Goal: Check status: Check status

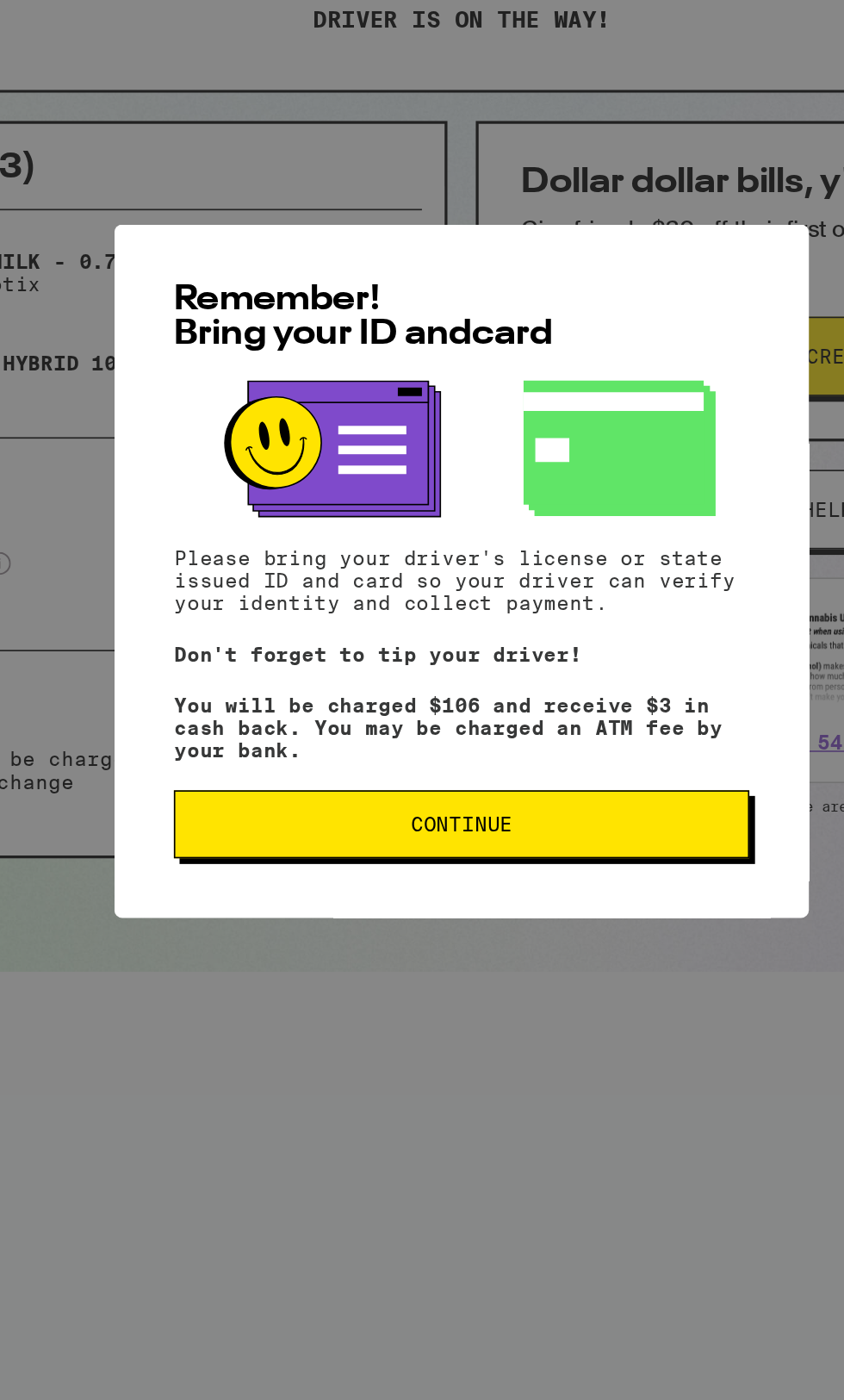
click at [373, 859] on span "Continue" at bounding box center [422, 853] width 321 height 12
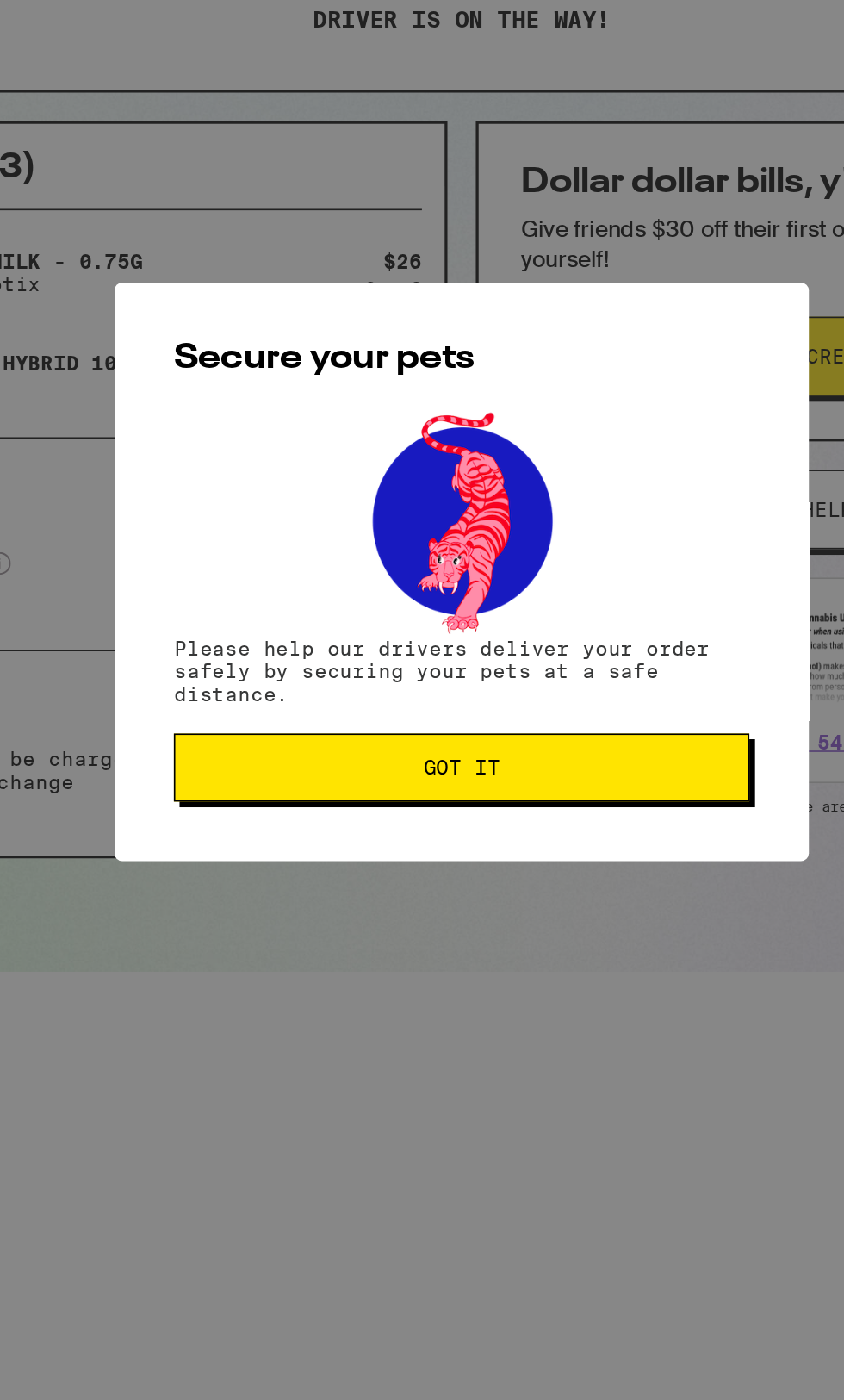
click at [341, 840] on button "Got it" at bounding box center [422, 819] width 349 height 41
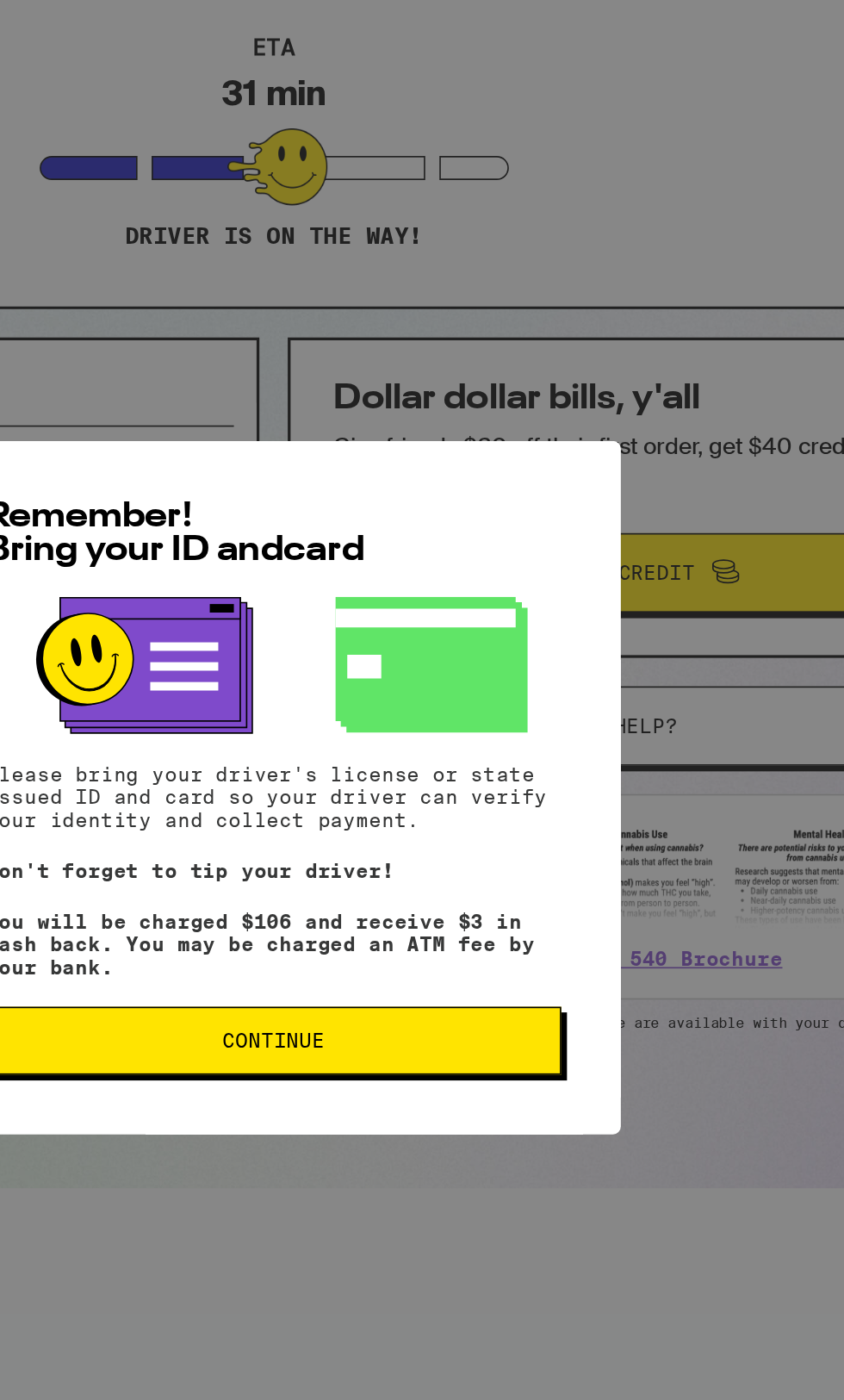
click at [432, 859] on span "Continue" at bounding box center [422, 853] width 62 height 12
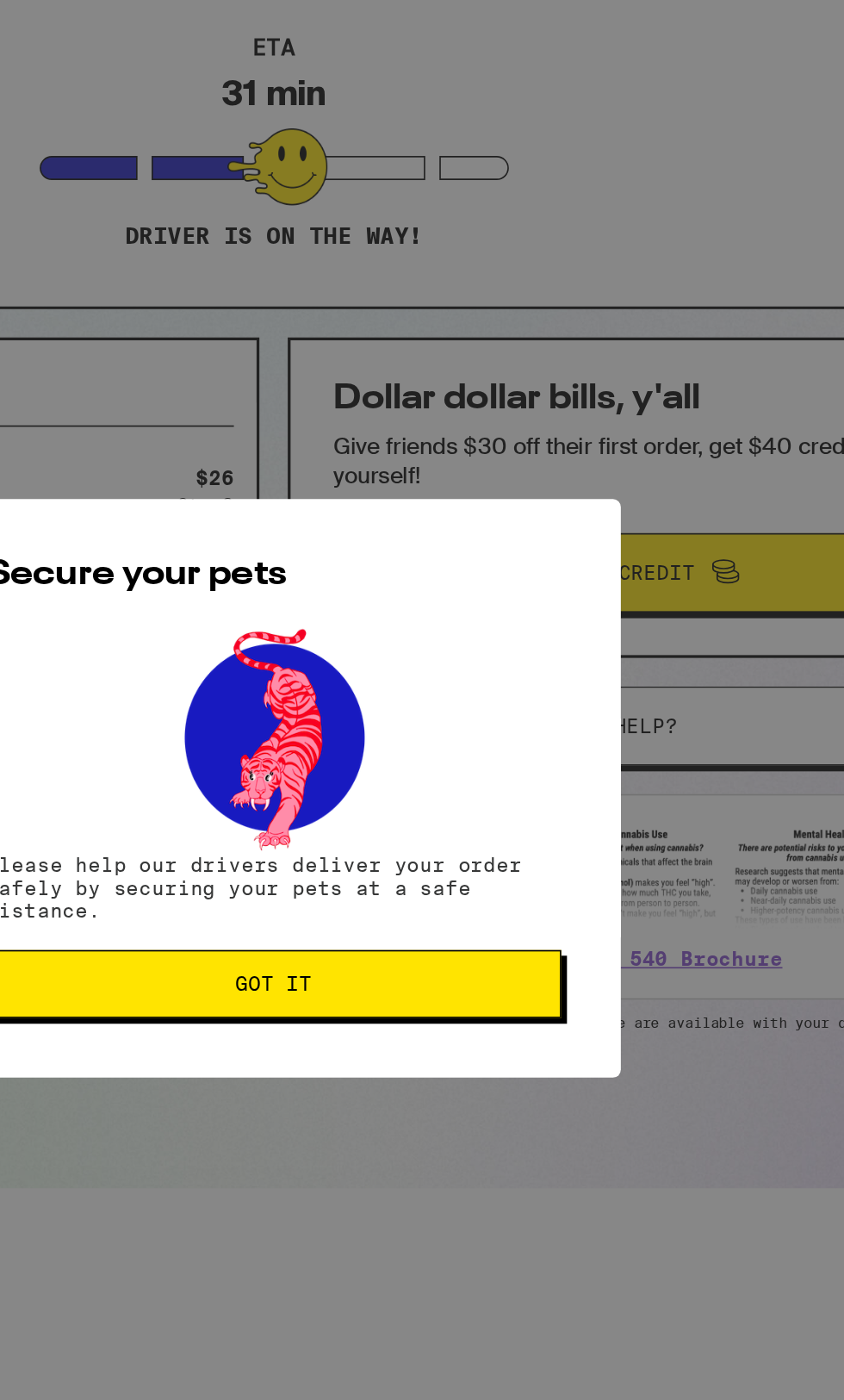
click at [391, 834] on button "Got it" at bounding box center [422, 819] width 349 height 41
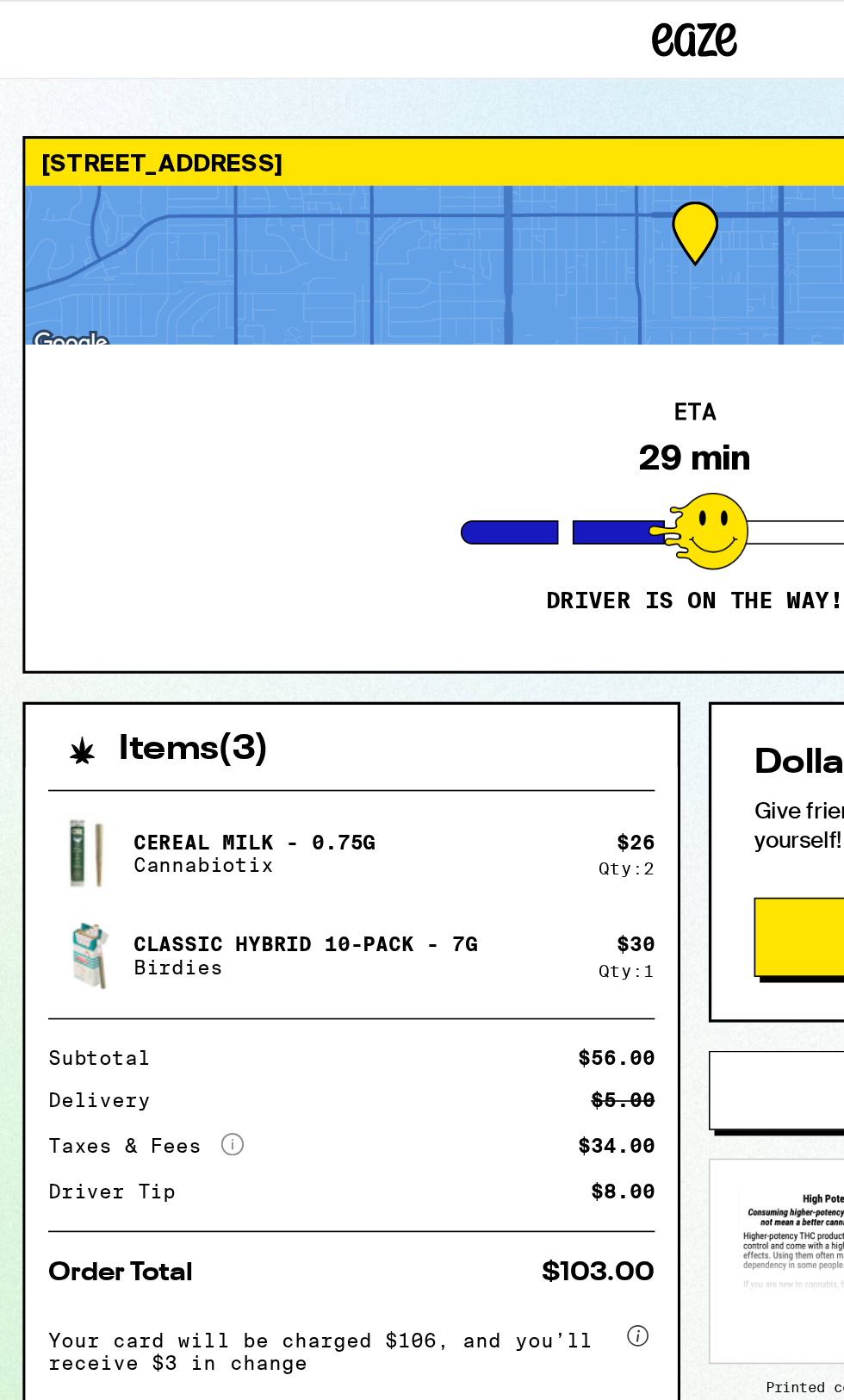
click at [414, 150] on div at bounding box center [422, 161] width 813 height 96
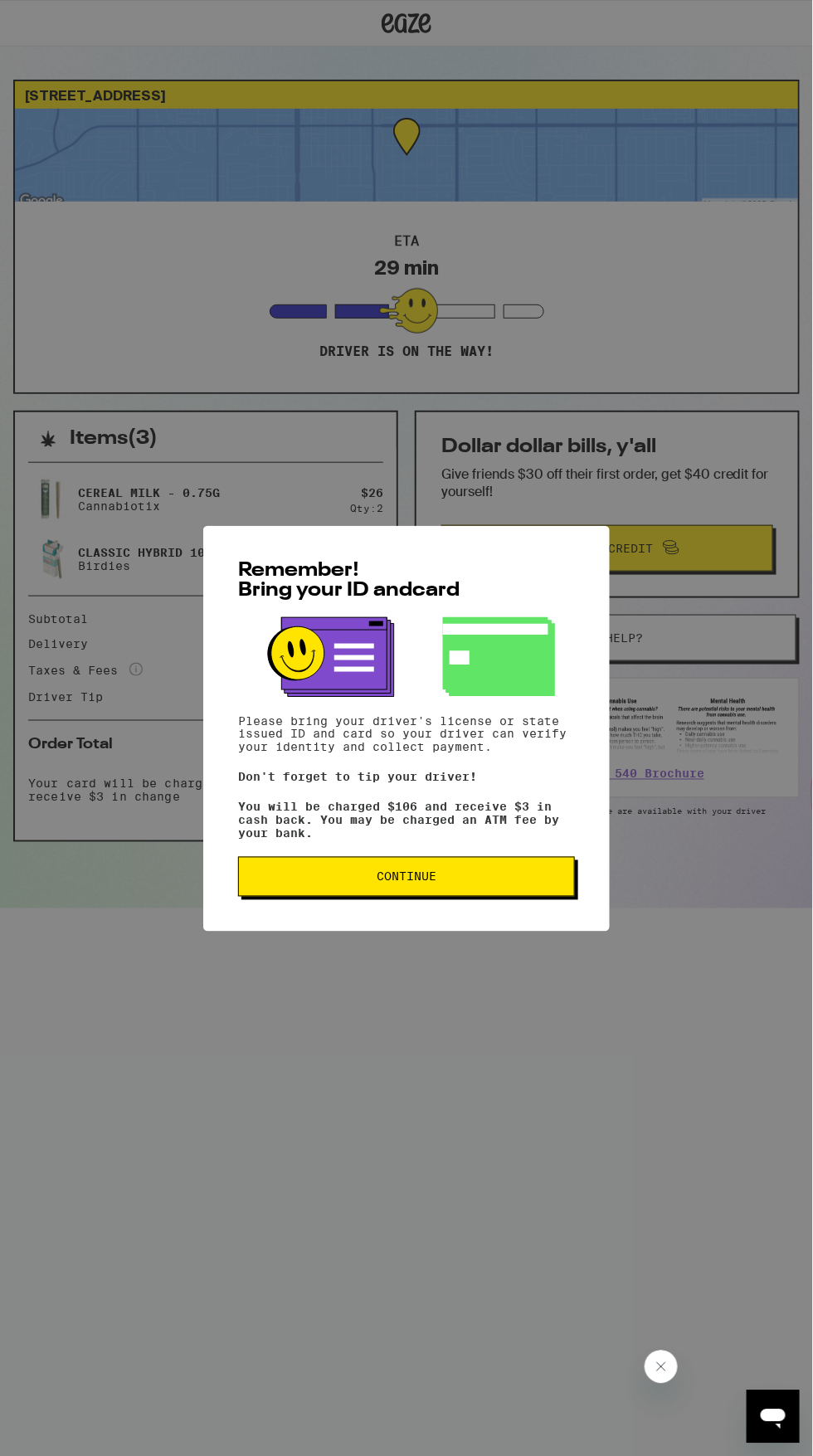
click at [367, 897] on button "Continue" at bounding box center [406, 877] width 336 height 40
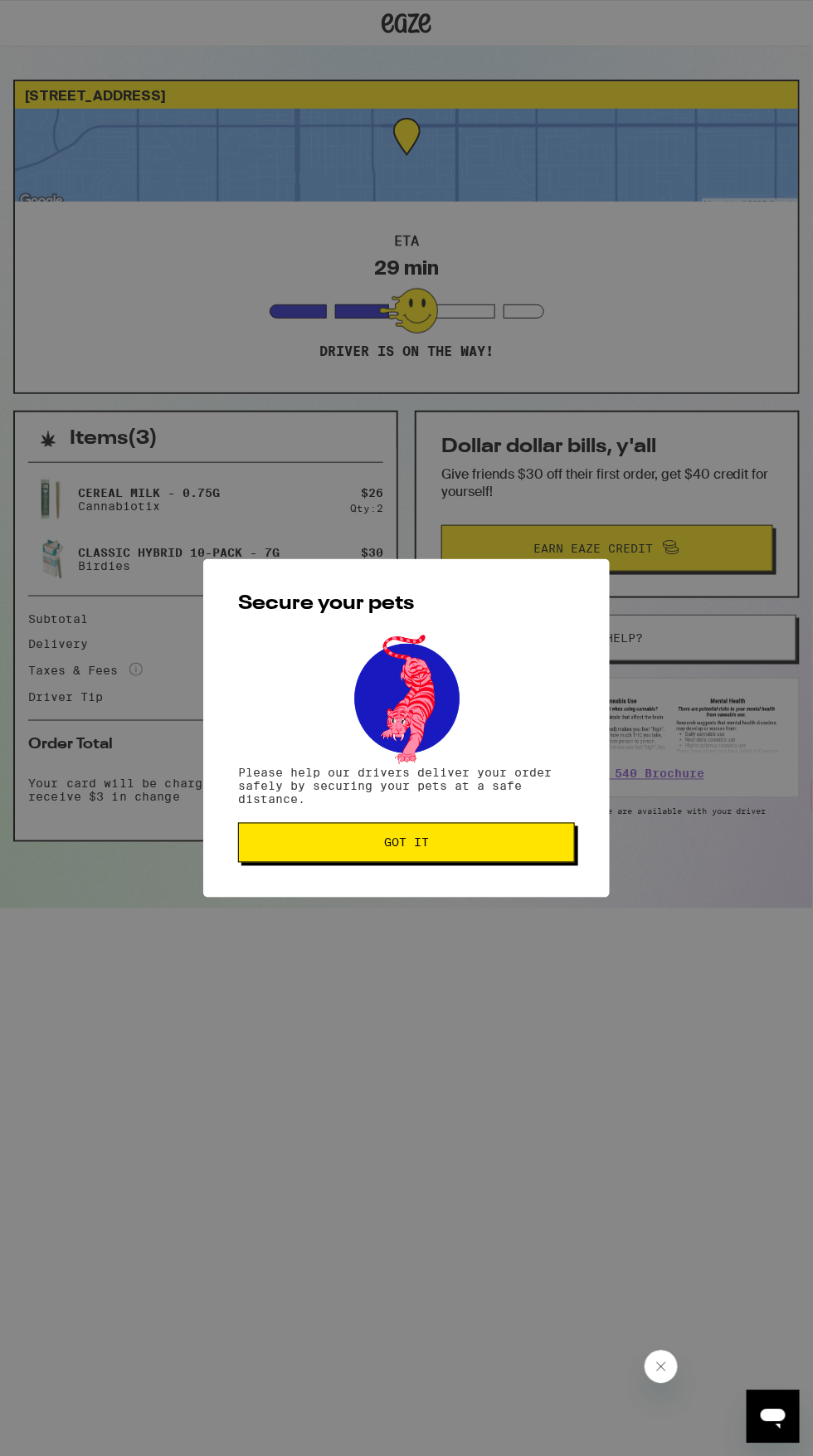
click at [344, 847] on span "Got it" at bounding box center [406, 842] width 309 height 11
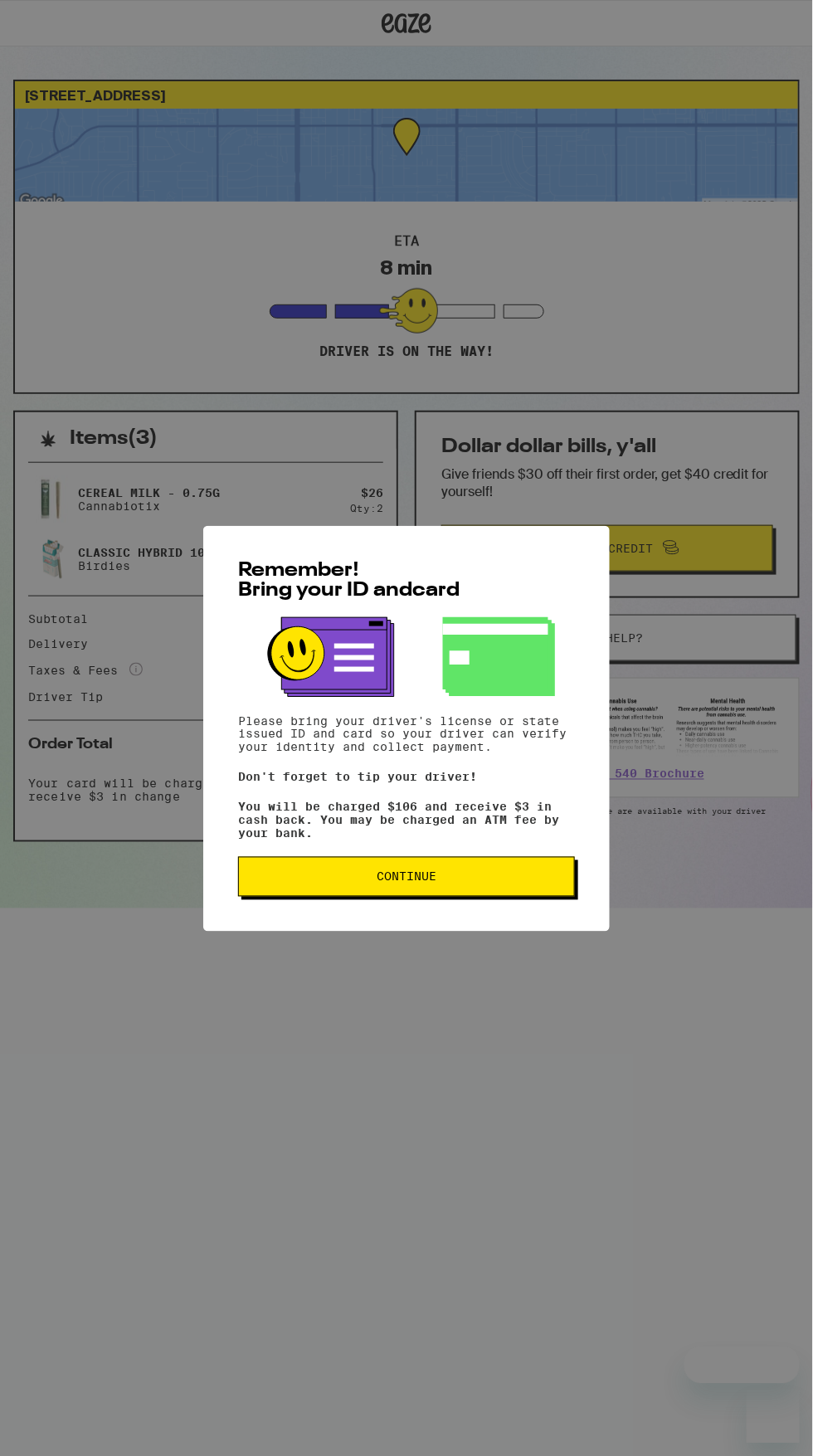
click at [378, 932] on div "Remember! Bring your ID and card Please bring your driver's license or state is…" at bounding box center [406, 728] width 406 height 405
click at [366, 883] on span "Continue" at bounding box center [406, 876] width 309 height 11
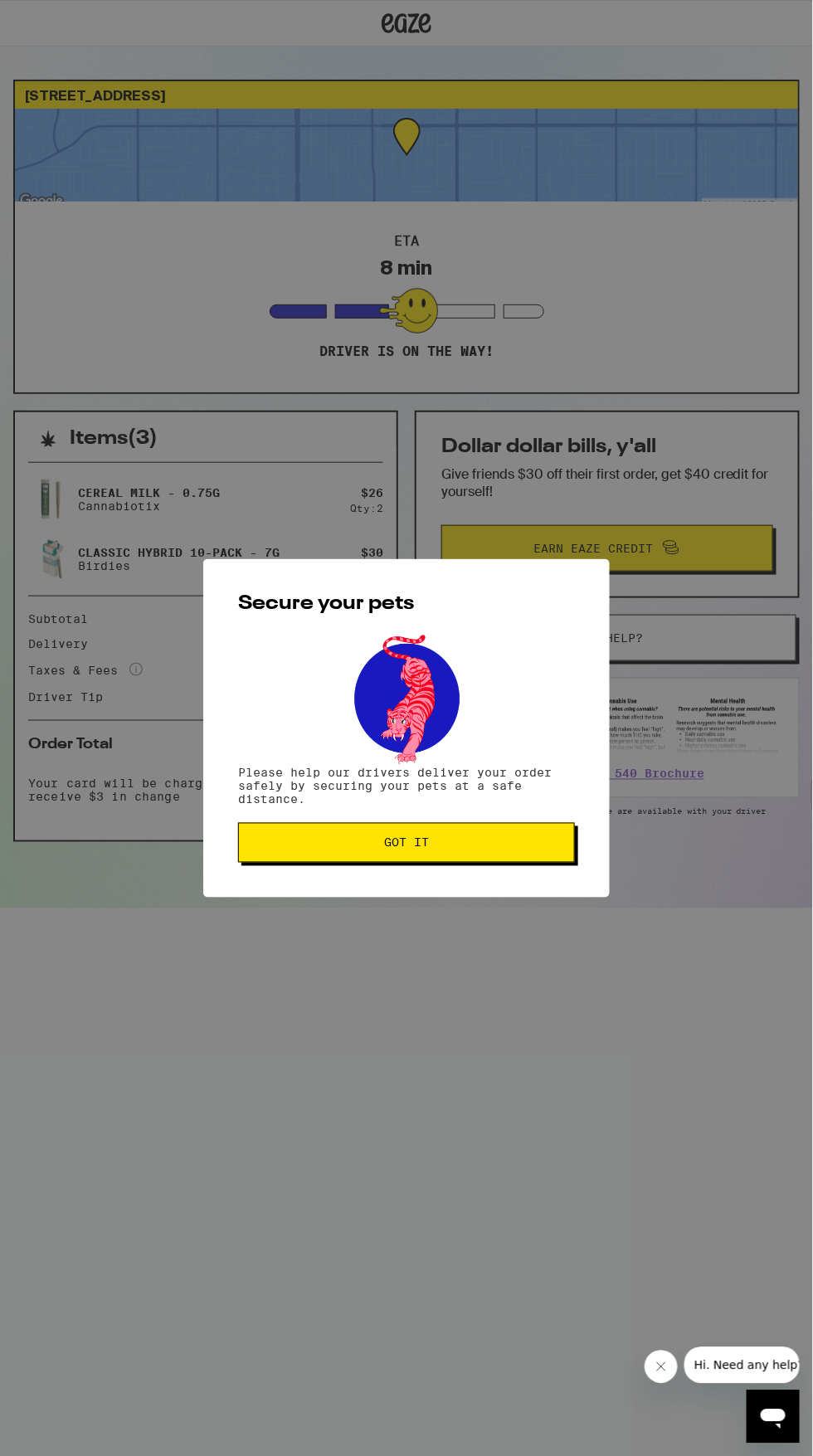
click at [348, 845] on span "Got it" at bounding box center [406, 842] width 309 height 11
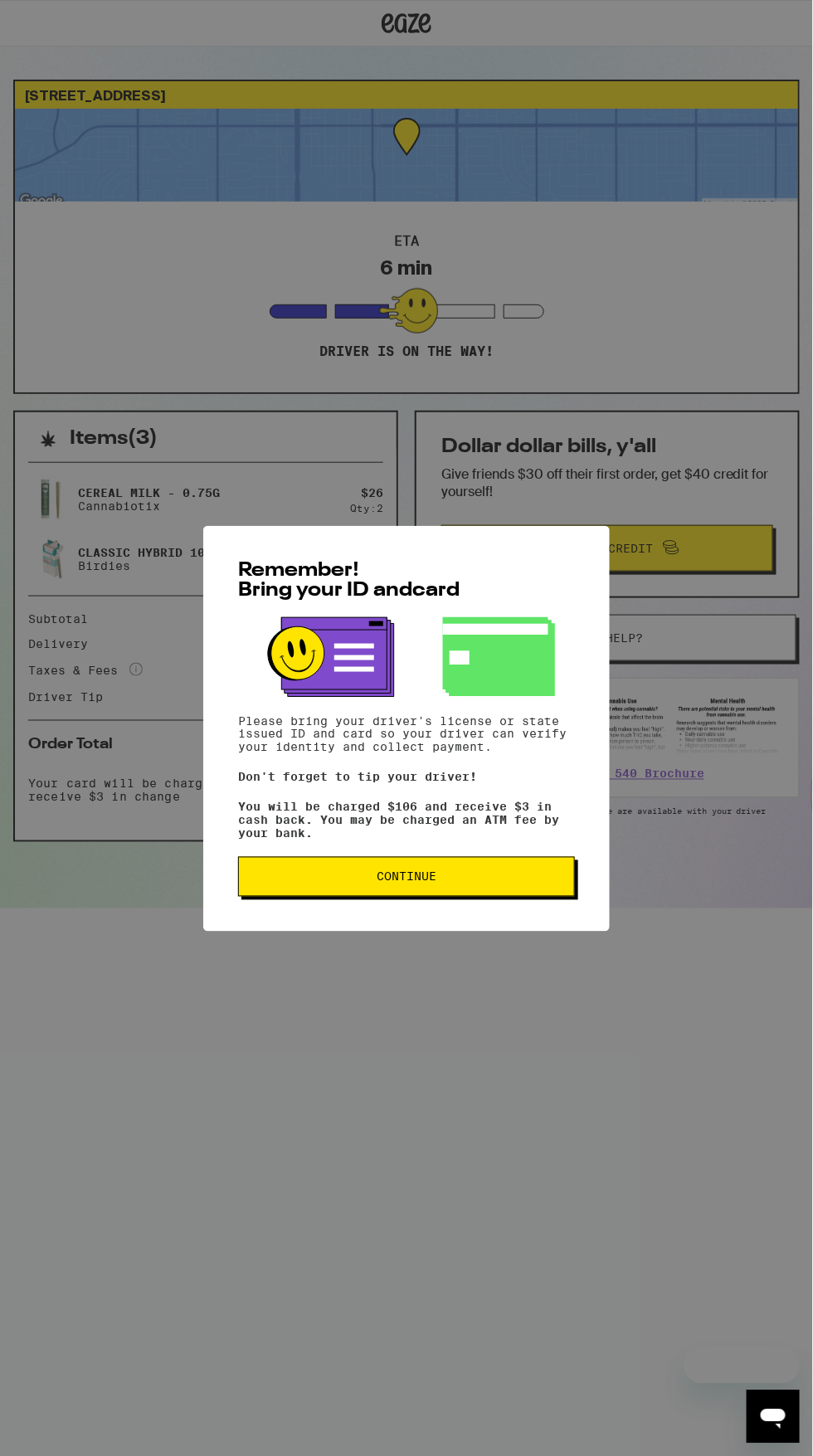
click at [367, 883] on span "Continue" at bounding box center [406, 876] width 309 height 11
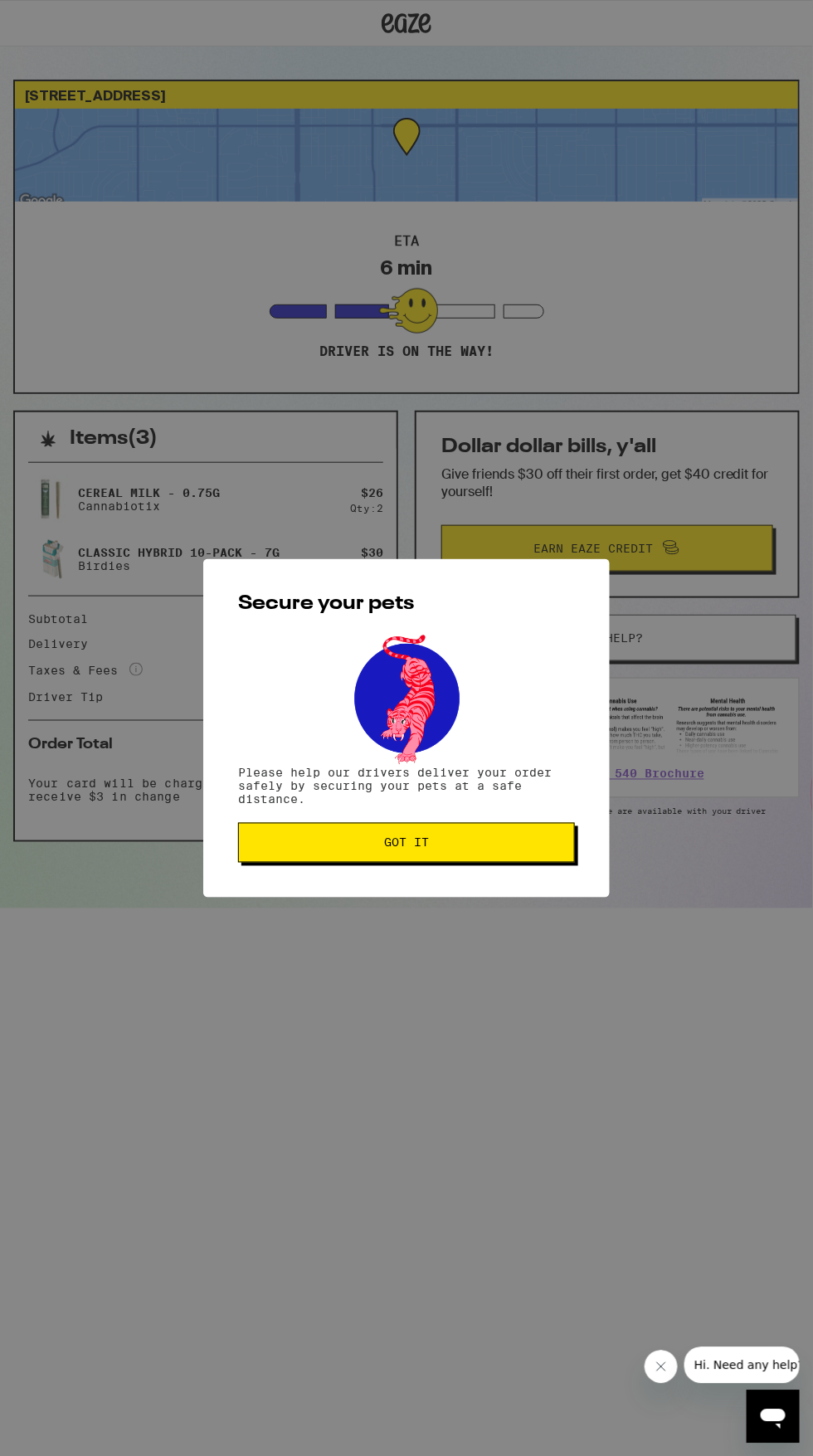
click at [355, 858] on button "Got it" at bounding box center [406, 842] width 336 height 40
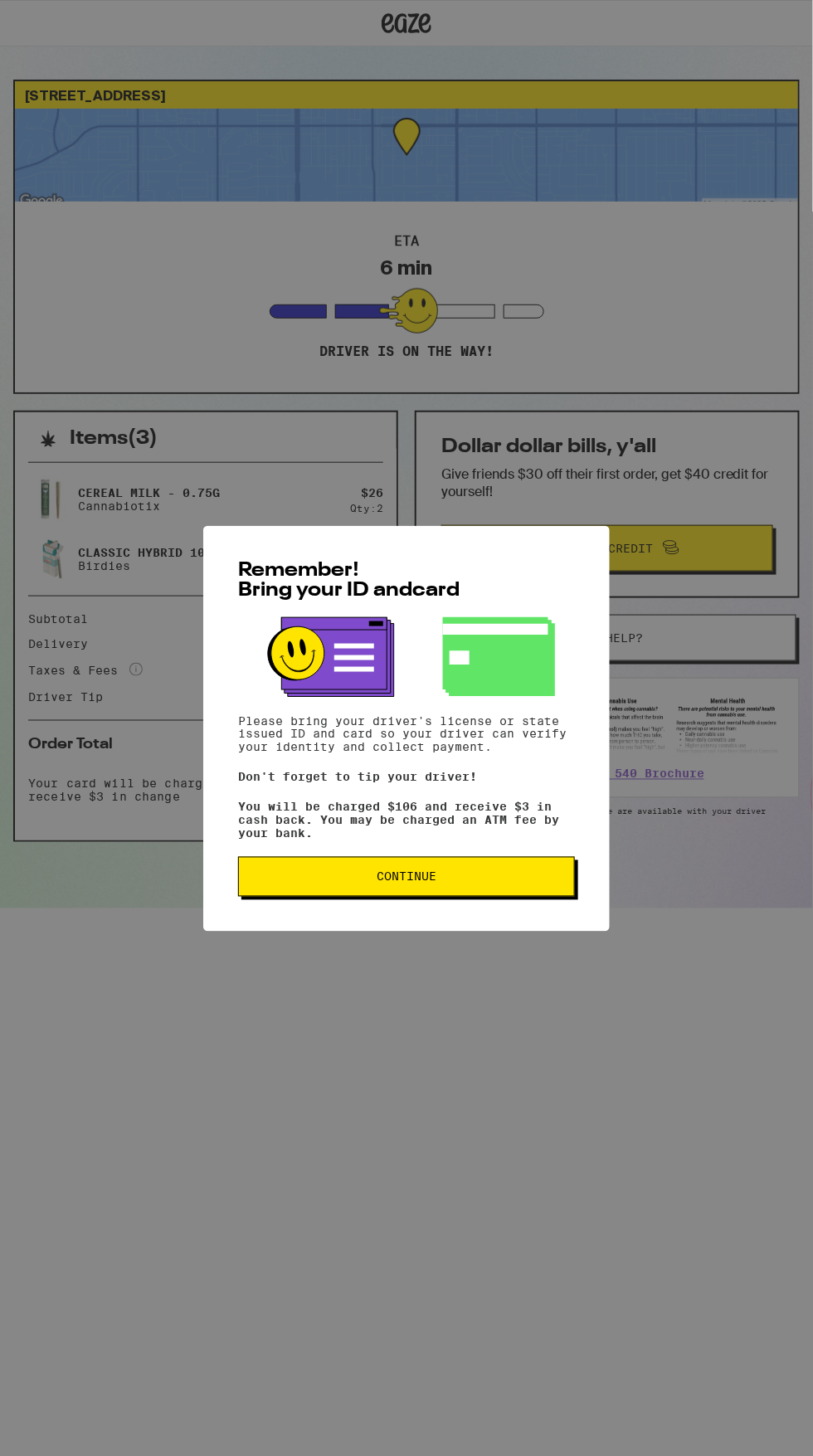
click at [379, 883] on span "Continue" at bounding box center [406, 876] width 59 height 11
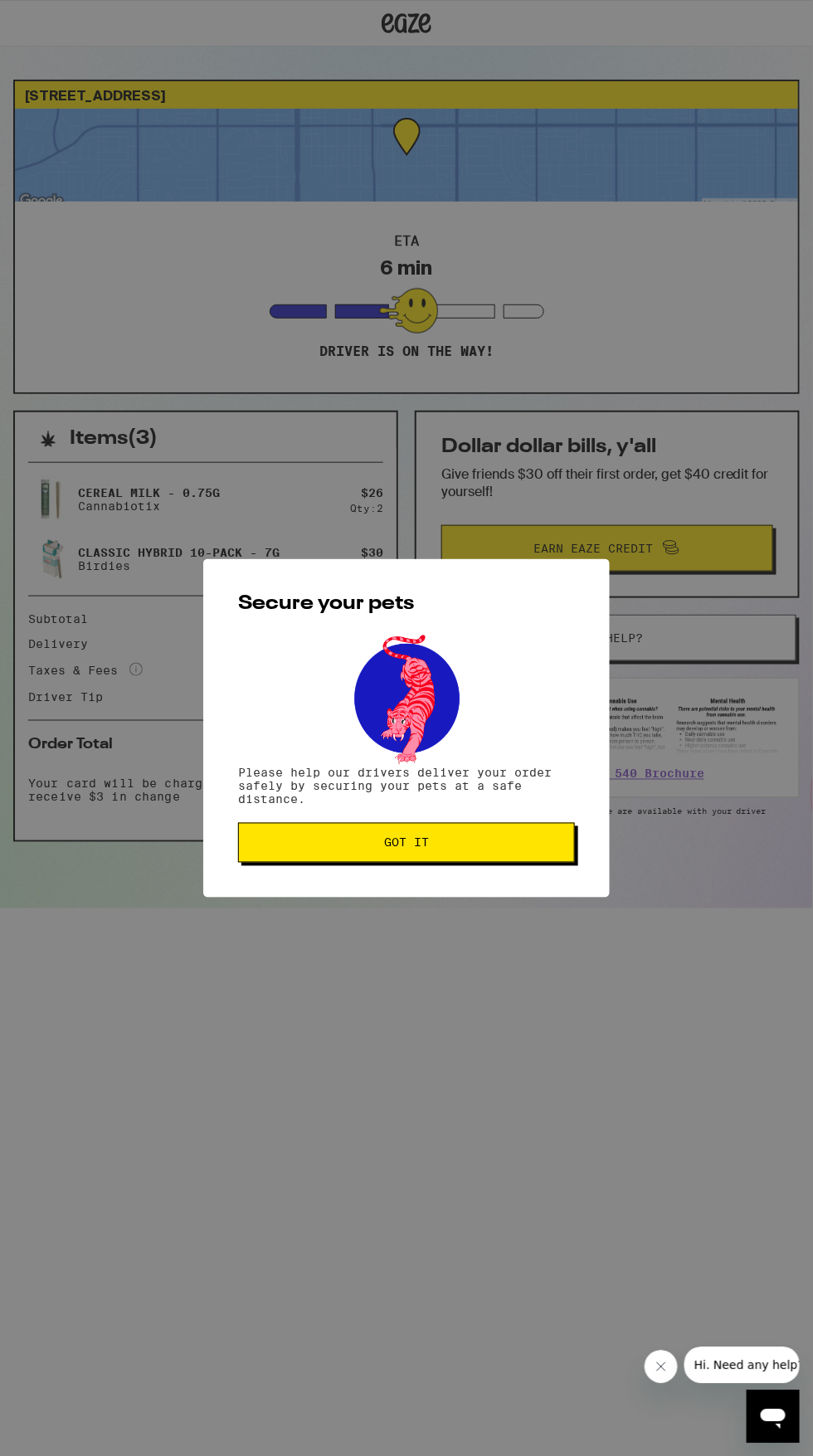
click at [365, 846] on span "Got it" at bounding box center [406, 842] width 309 height 11
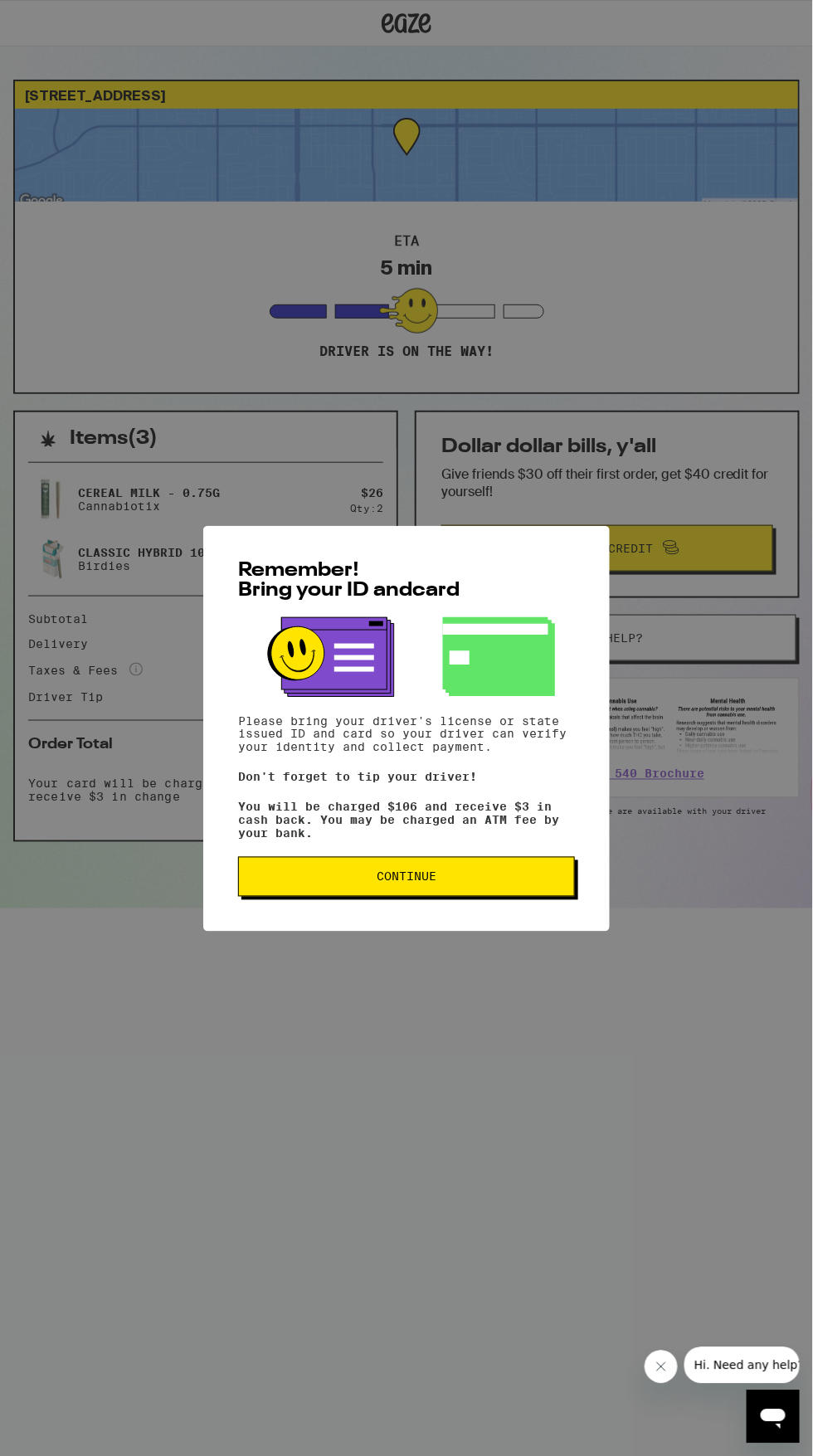
click at [520, 883] on span "Continue" at bounding box center [406, 876] width 309 height 11
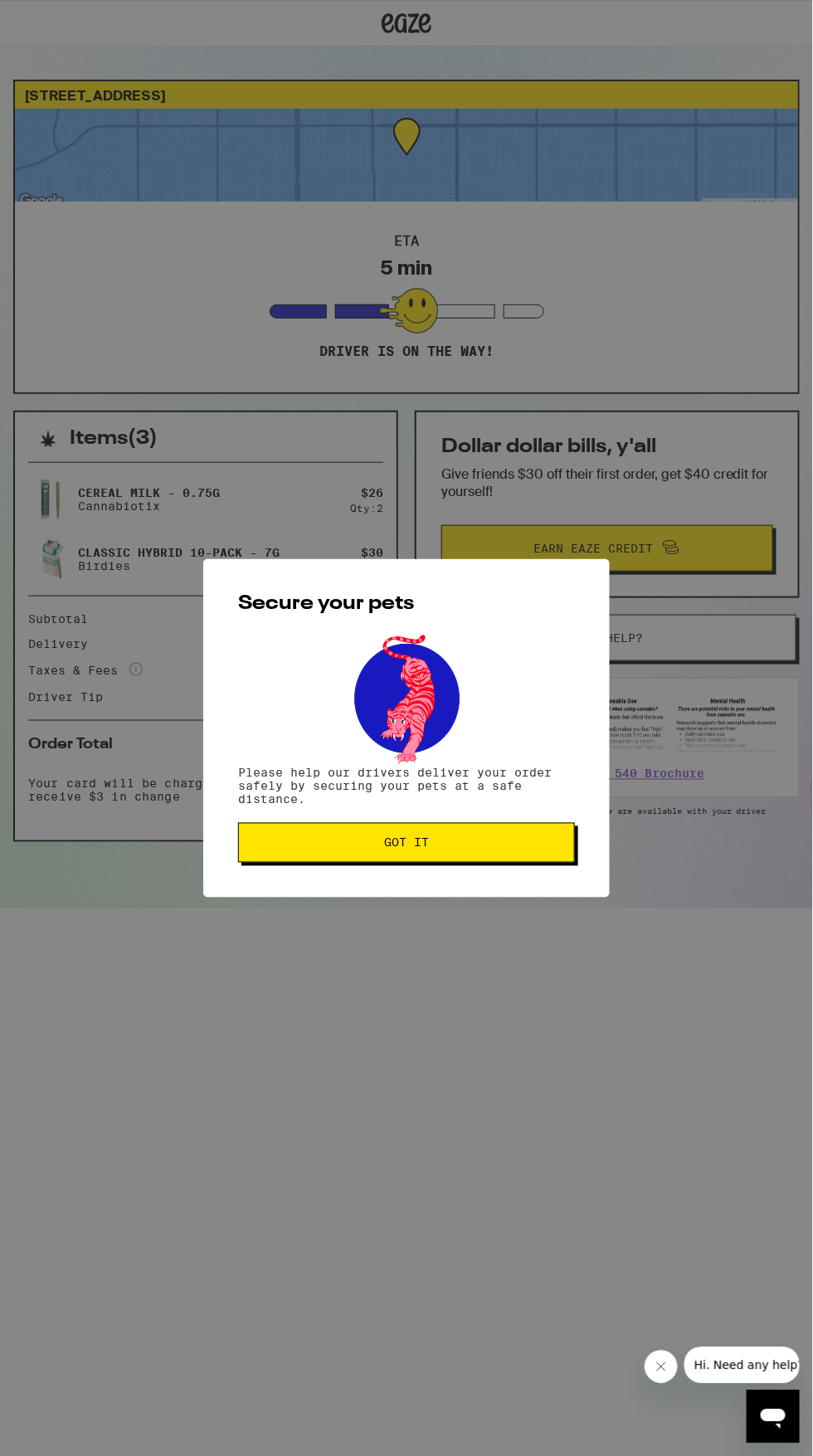
click at [539, 845] on span "Got it" at bounding box center [406, 842] width 309 height 11
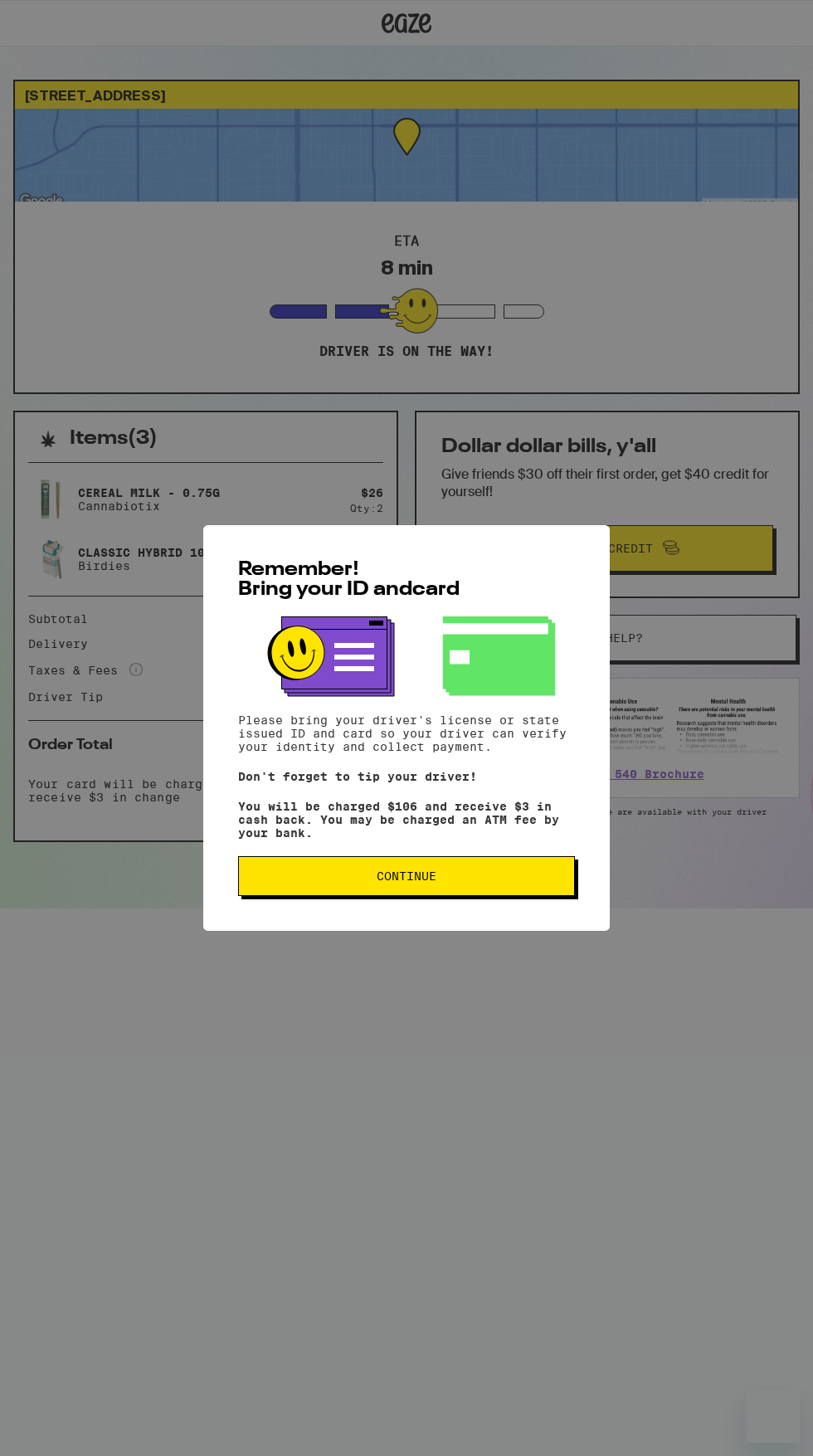
click at [379, 882] on span "Continue" at bounding box center [406, 875] width 59 height 11
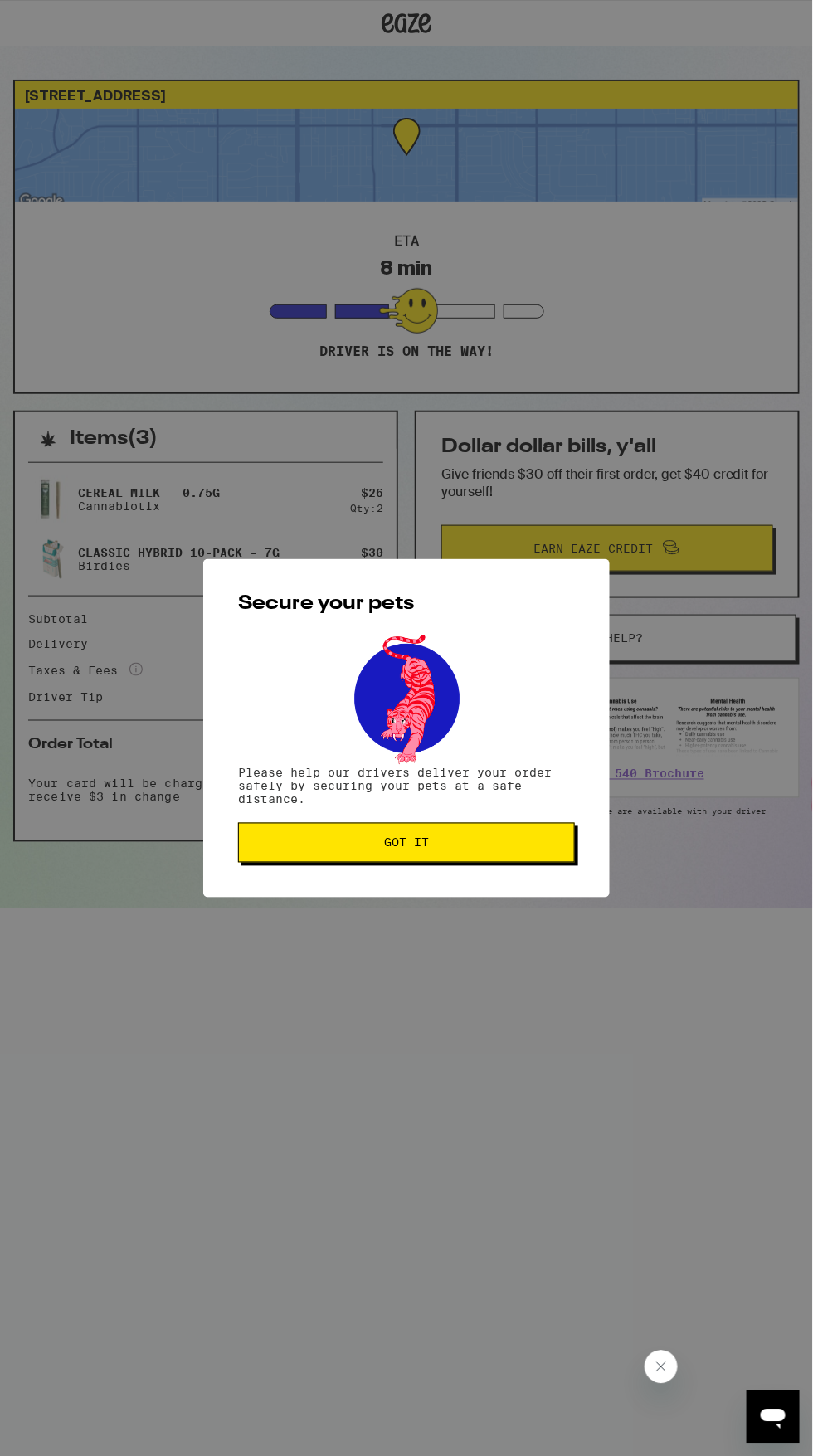
click at [342, 857] on button "Got it" at bounding box center [406, 842] width 336 height 40
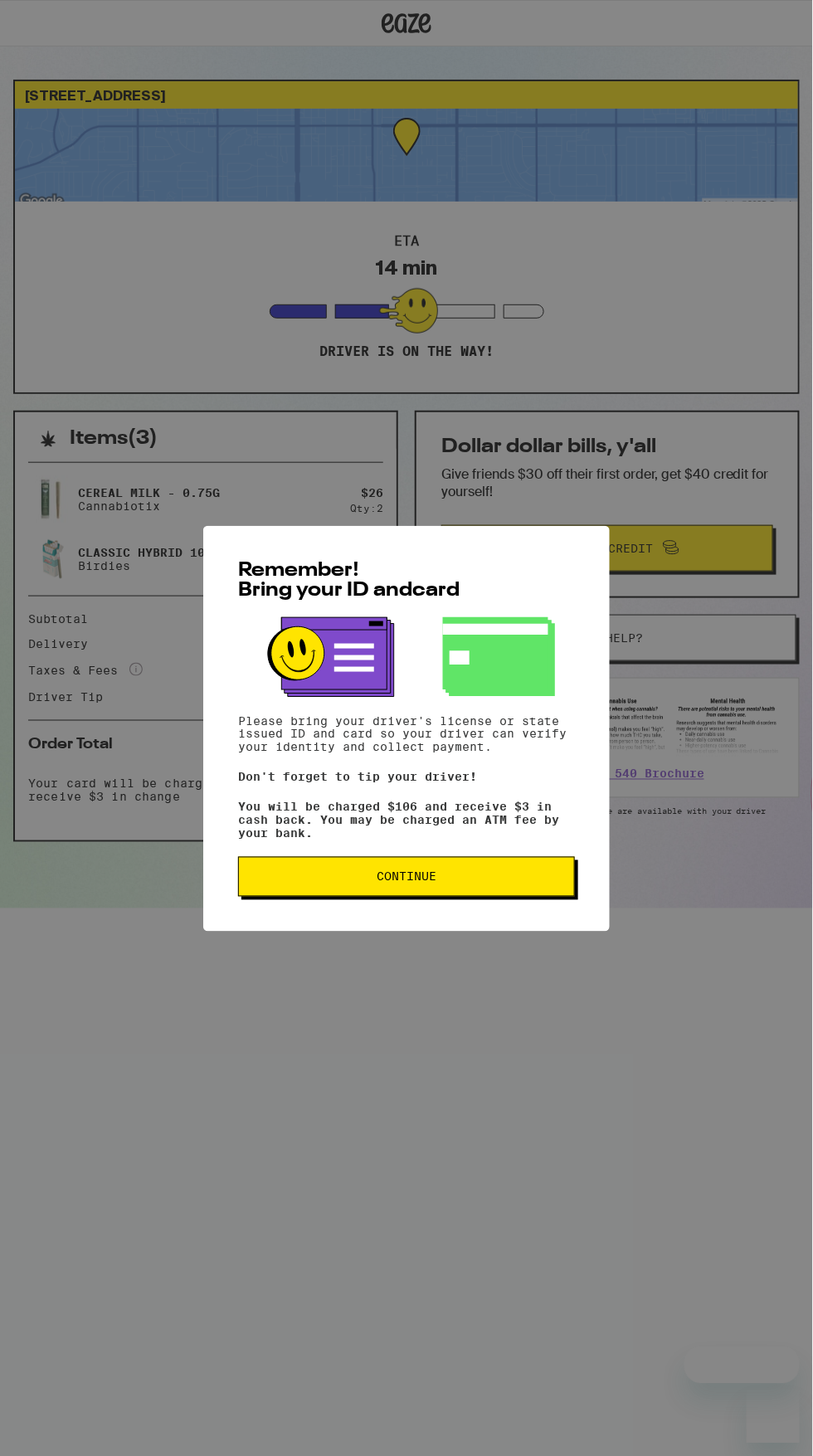
click at [386, 883] on span "Continue" at bounding box center [406, 876] width 59 height 11
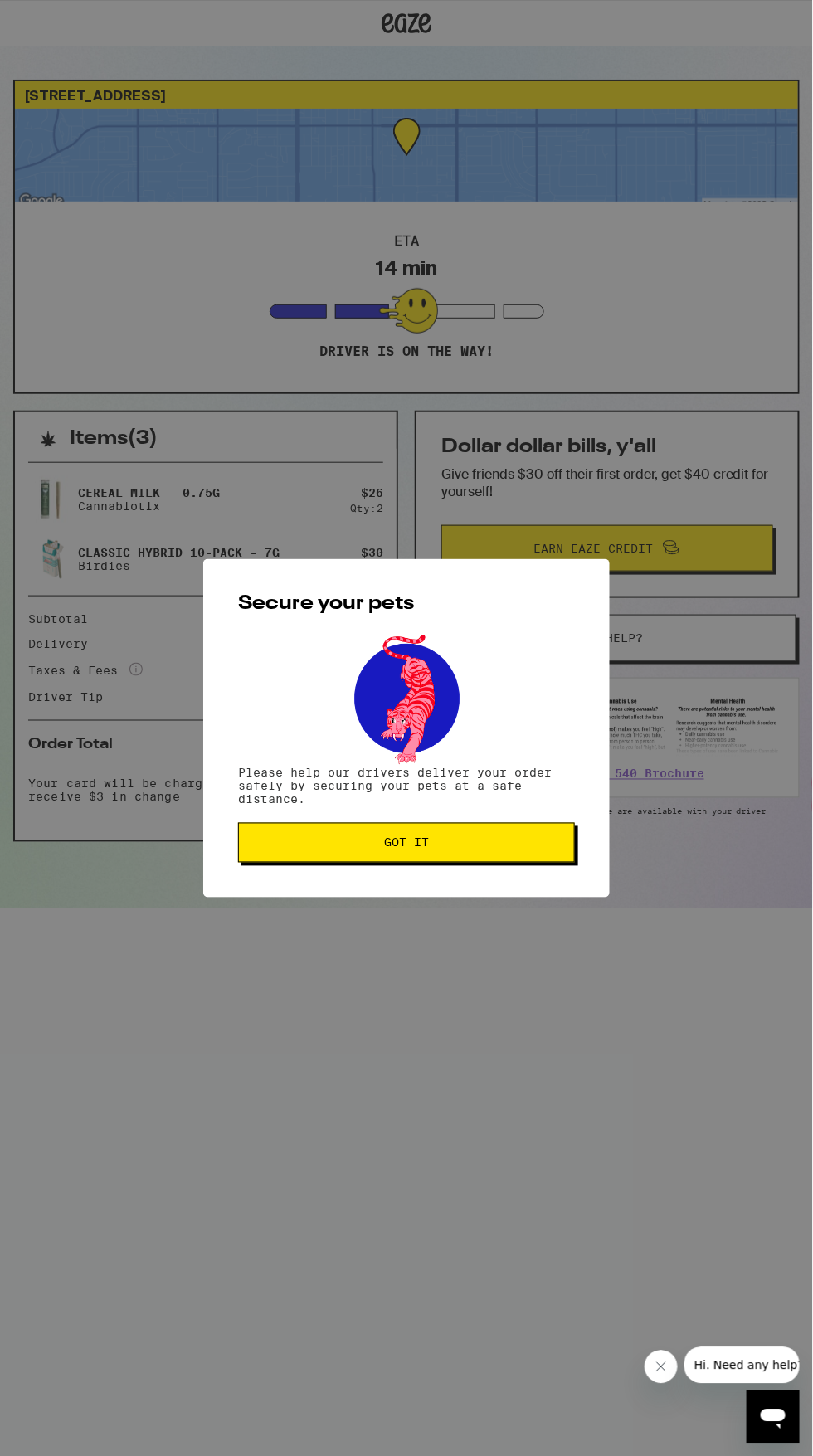
click at [355, 845] on span "Got it" at bounding box center [406, 842] width 309 height 11
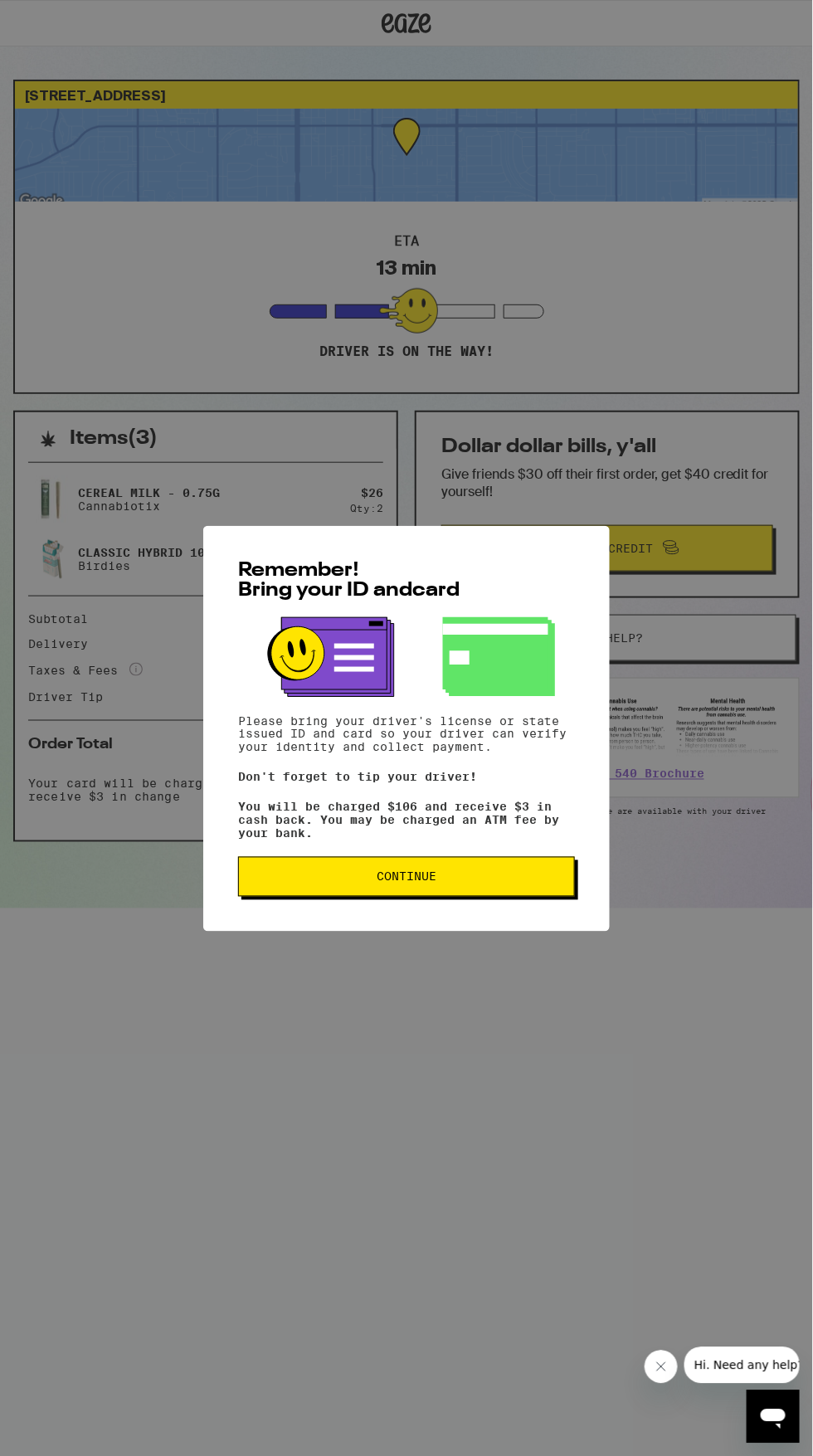
click at [480, 897] on button "Continue" at bounding box center [406, 877] width 336 height 40
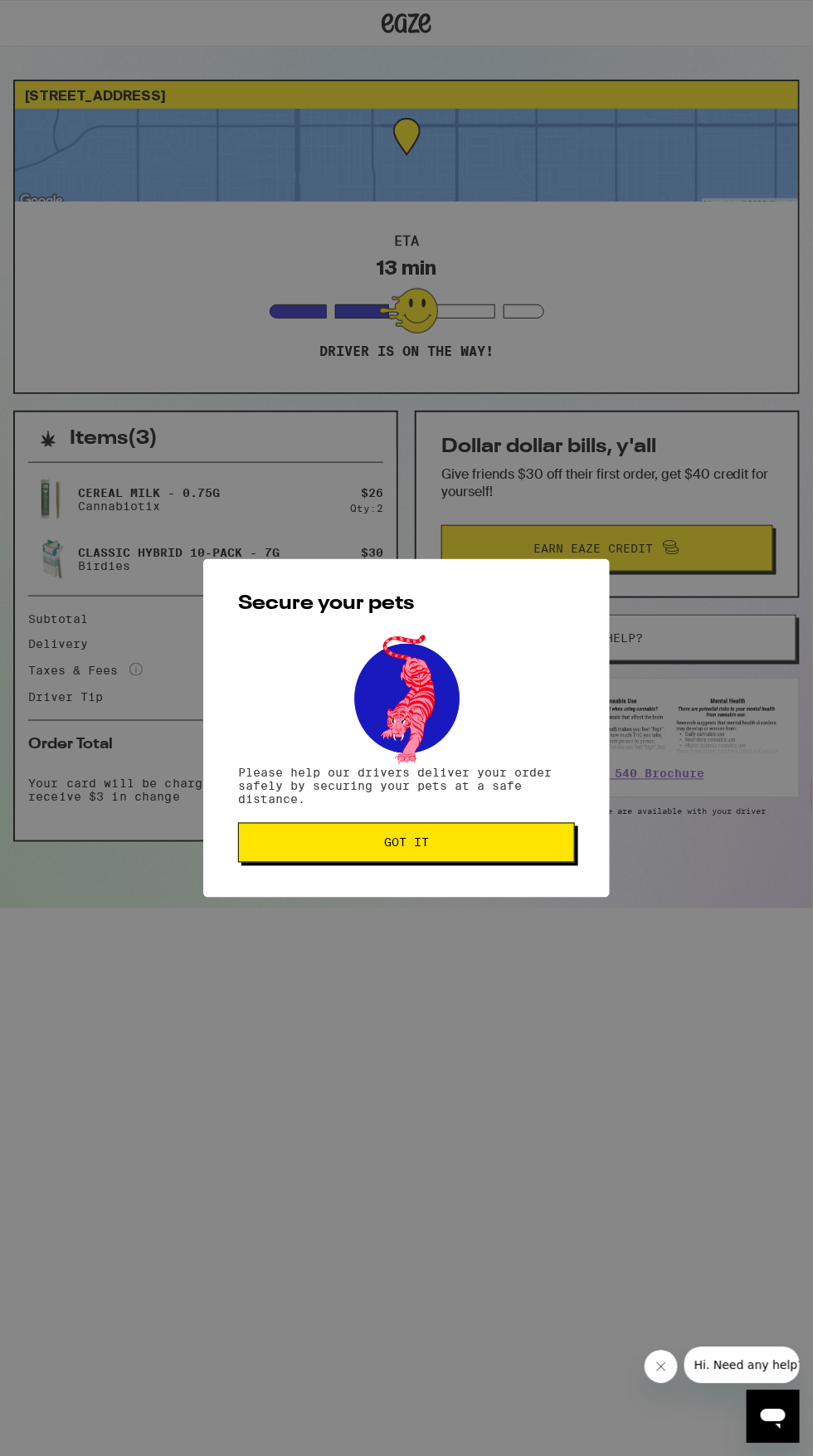
click at [508, 845] on span "Got it" at bounding box center [406, 842] width 309 height 11
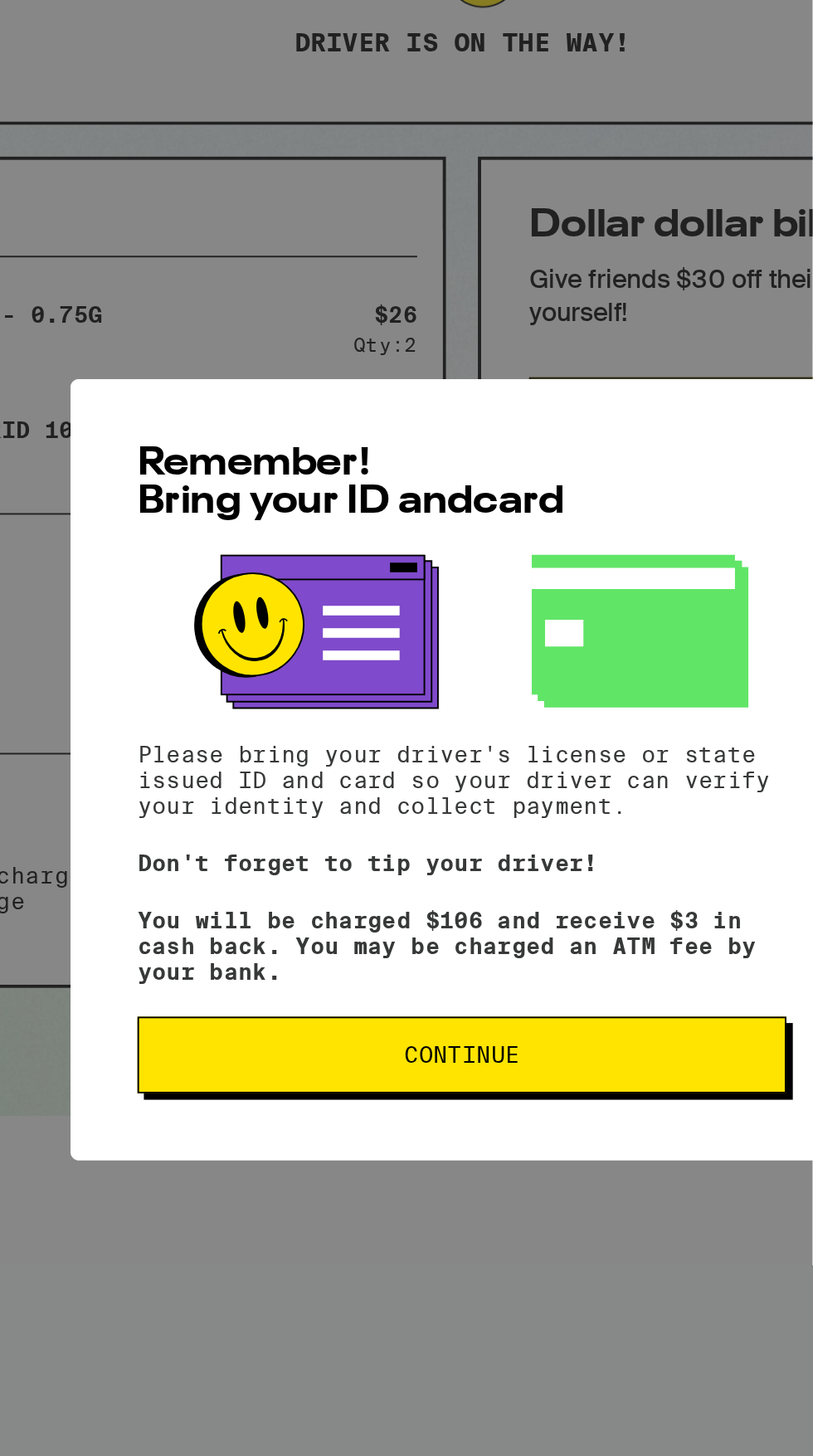
click at [399, 883] on span "Continue" at bounding box center [406, 876] width 59 height 11
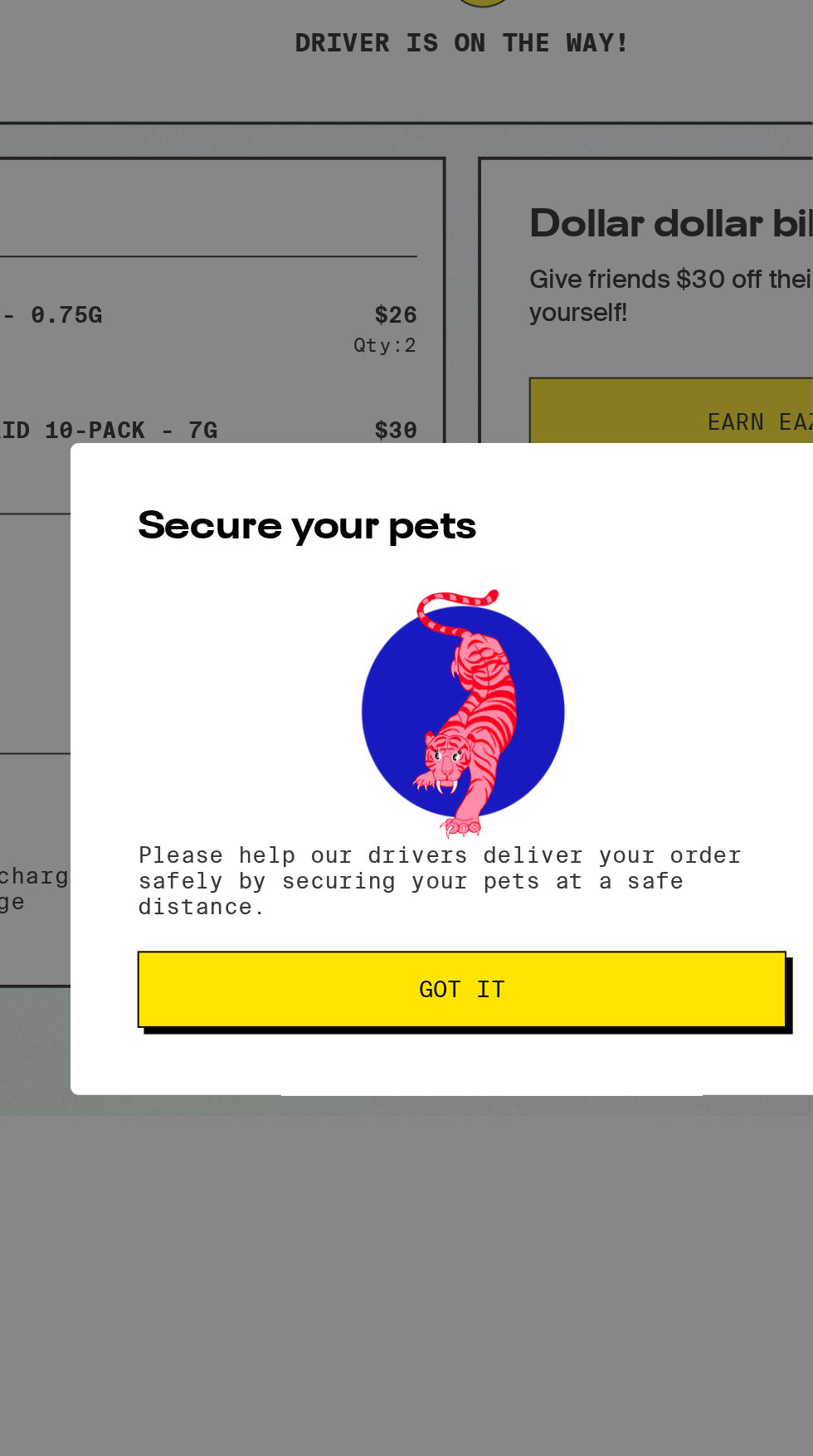
click at [319, 855] on button "Got it" at bounding box center [406, 842] width 336 height 40
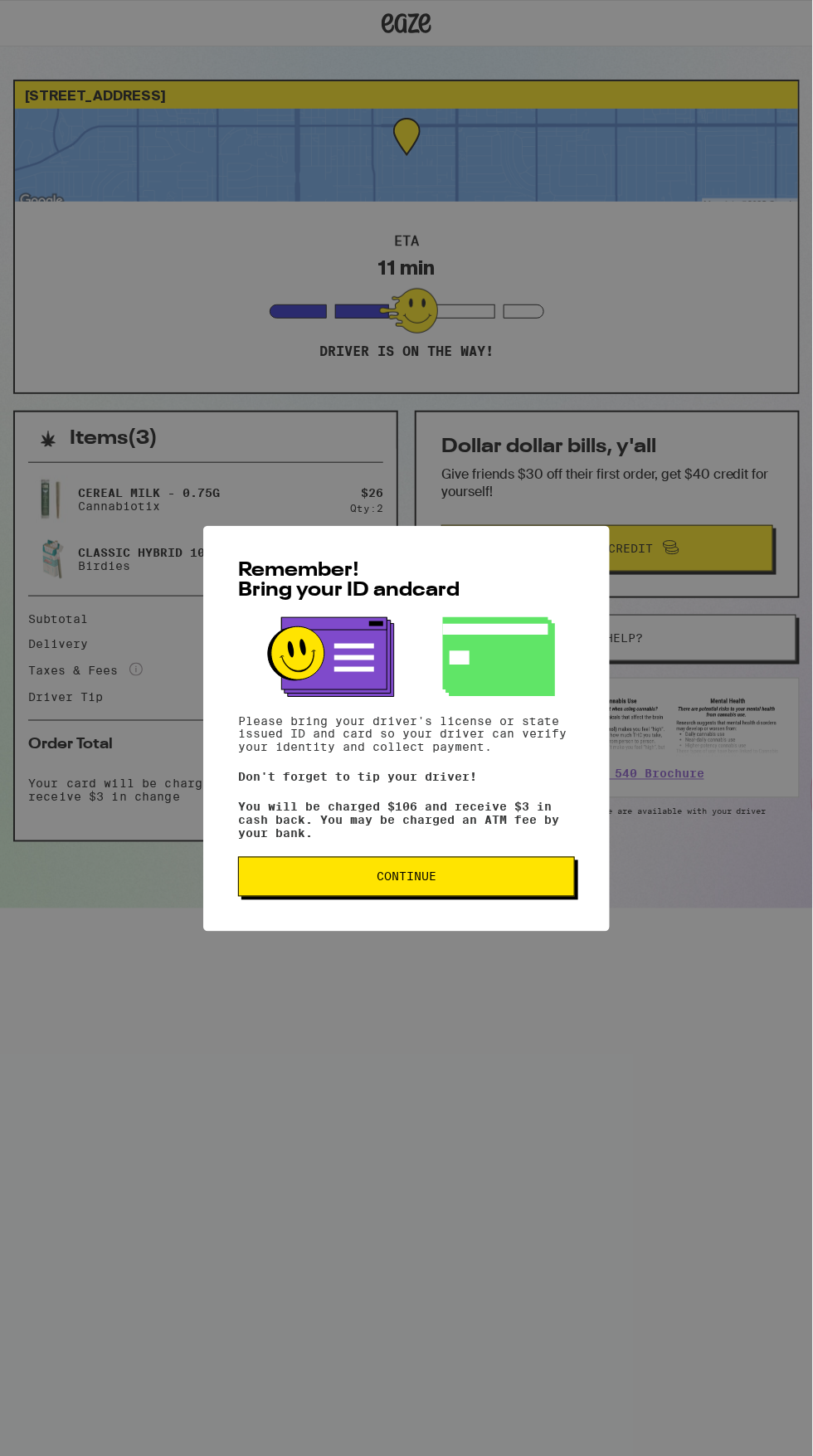
click at [506, 883] on span "Continue" at bounding box center [406, 876] width 309 height 11
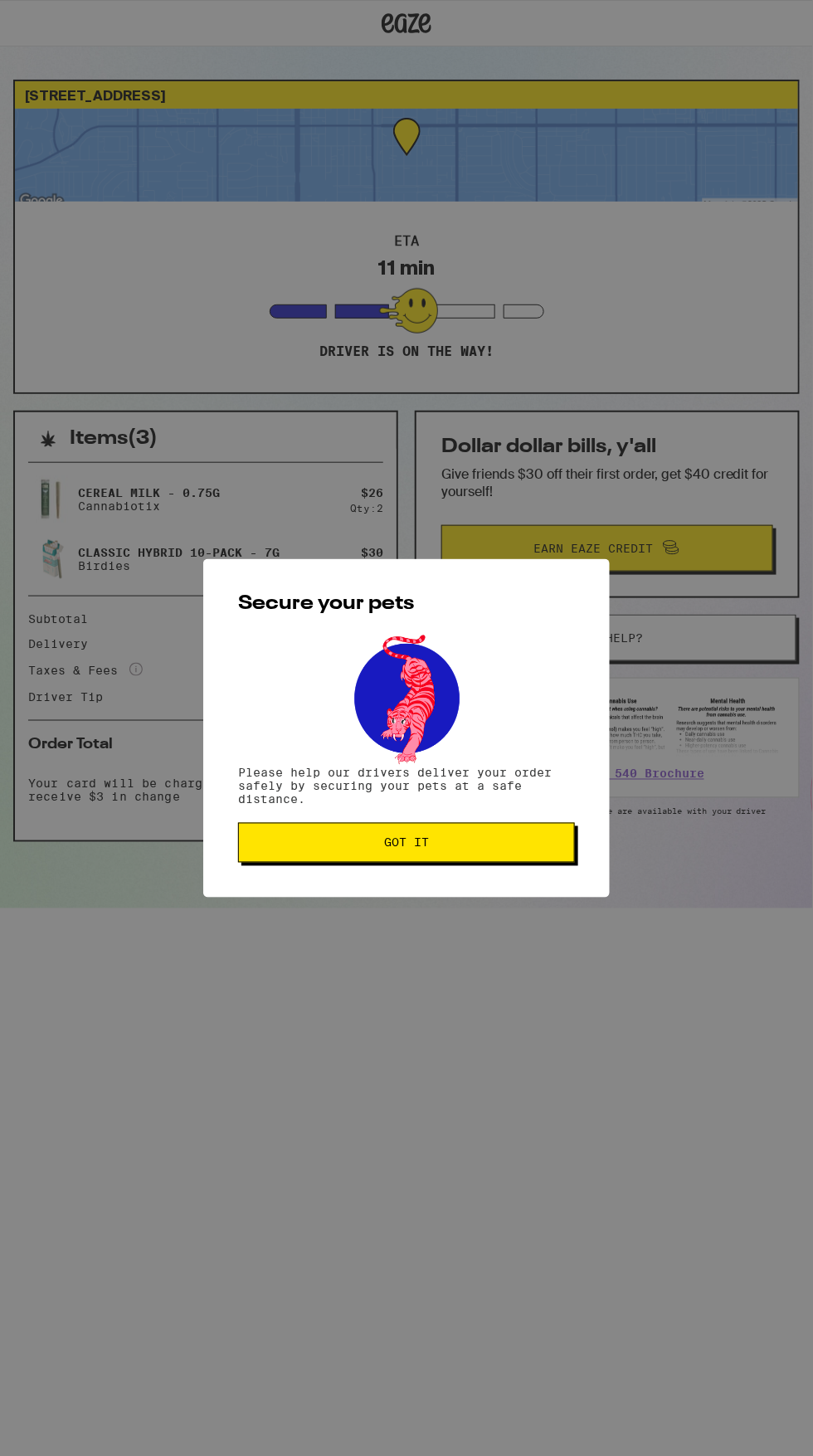
click at [506, 859] on button "Got it" at bounding box center [406, 842] width 336 height 40
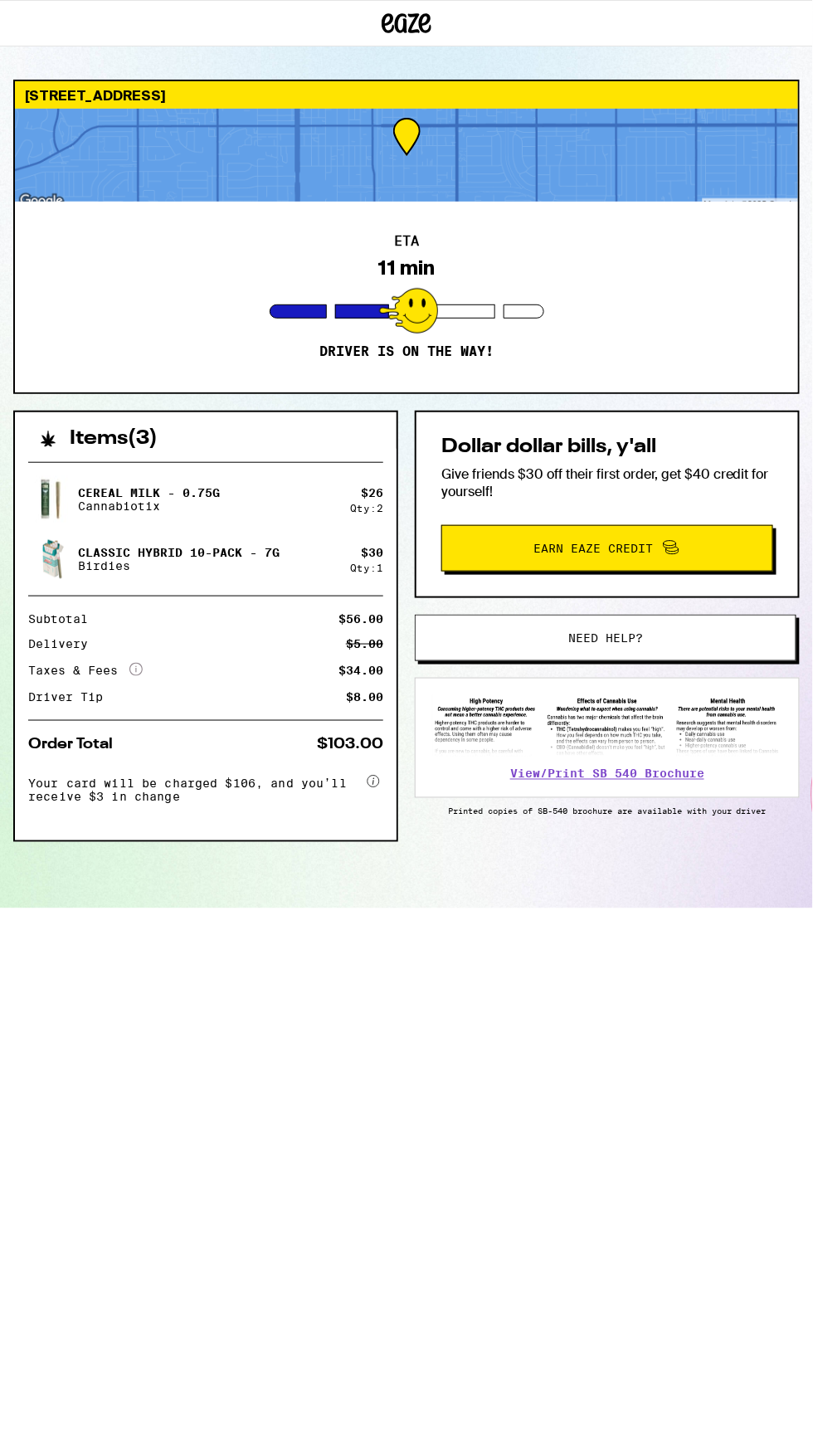
click at [427, 150] on div at bounding box center [406, 155] width 783 height 93
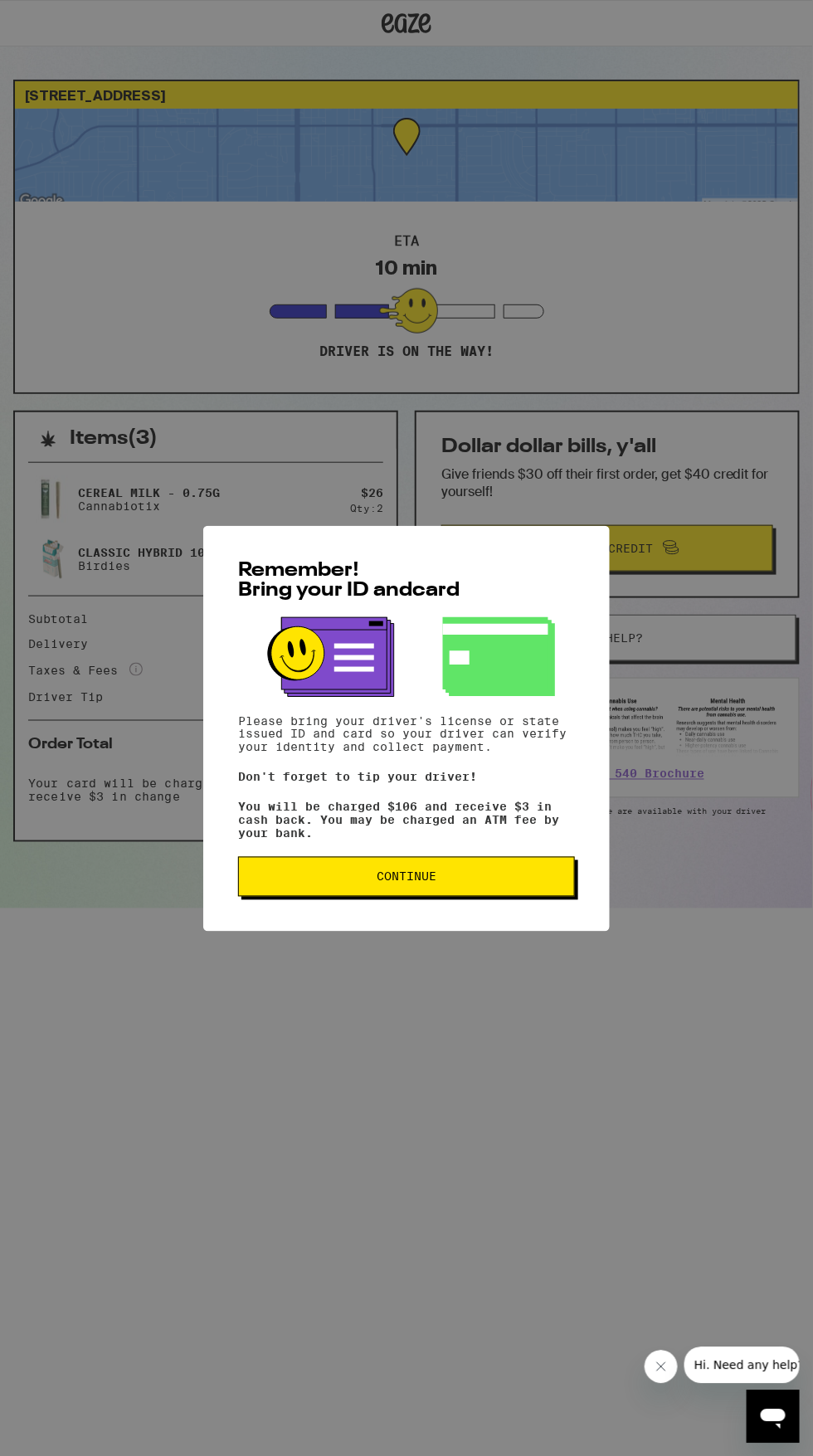
click at [341, 883] on span "Continue" at bounding box center [406, 876] width 309 height 11
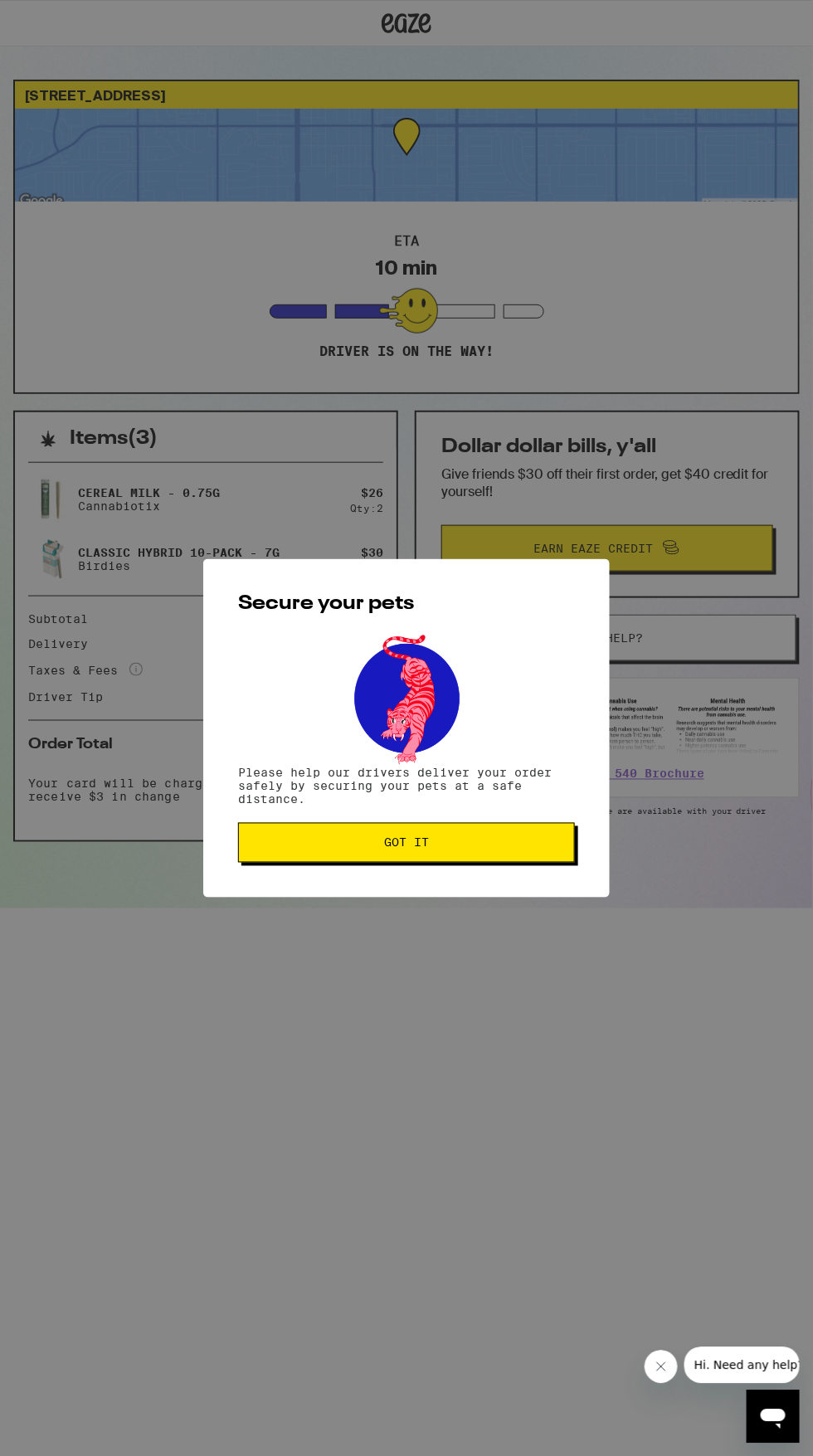
click at [318, 845] on span "Got it" at bounding box center [406, 842] width 309 height 11
click at [384, 845] on span "Got it" at bounding box center [406, 842] width 45 height 11
